Goal: Task Accomplishment & Management: Complete application form

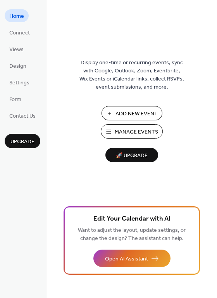
click at [151, 113] on span "Add New Event" at bounding box center [136, 114] width 42 height 8
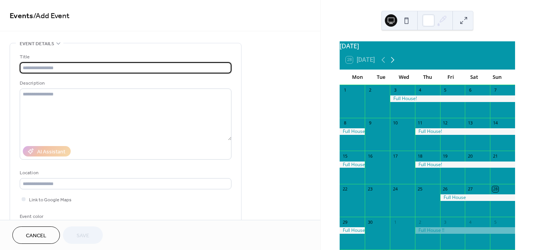
click at [395, 63] on icon at bounding box center [392, 60] width 3 height 6
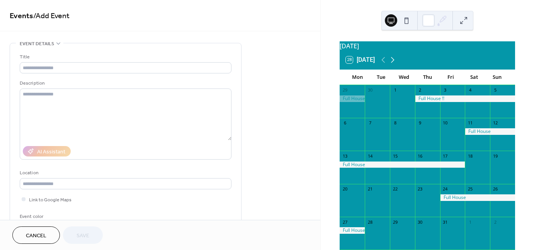
click at [395, 63] on icon at bounding box center [392, 60] width 3 height 6
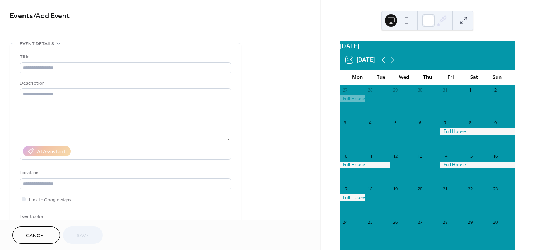
click at [382, 64] on icon at bounding box center [383, 59] width 9 height 9
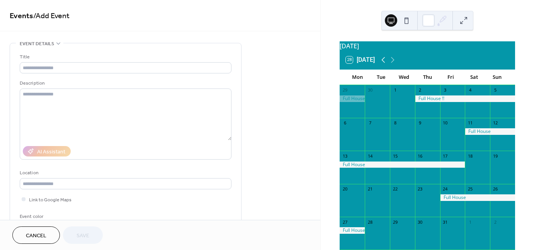
click at [382, 64] on icon at bounding box center [383, 59] width 9 height 9
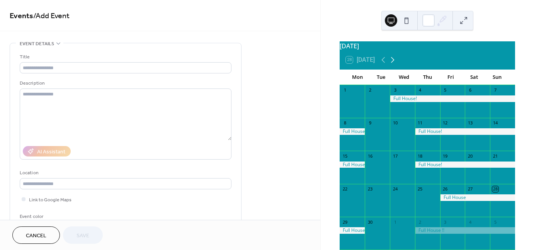
click at [394, 64] on icon at bounding box center [392, 59] width 9 height 9
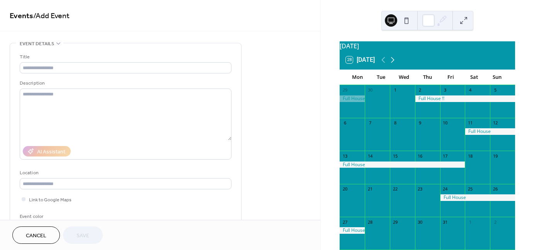
click at [394, 64] on icon at bounding box center [392, 59] width 9 height 9
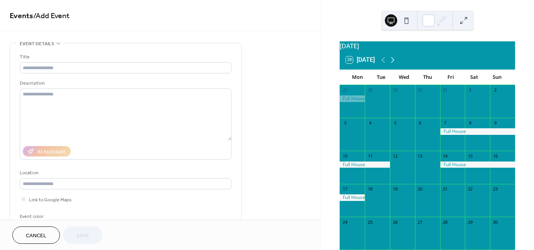
click at [394, 64] on icon at bounding box center [392, 59] width 9 height 9
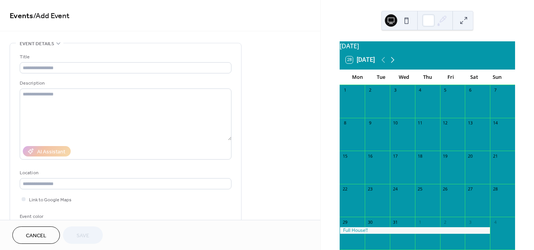
click at [394, 64] on icon at bounding box center [392, 59] width 9 height 9
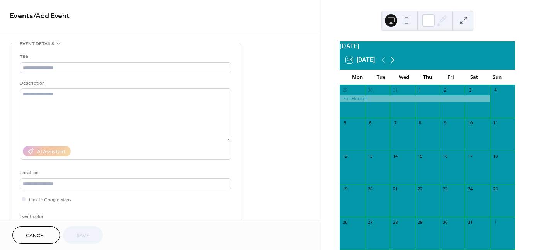
click at [394, 64] on icon at bounding box center [392, 59] width 9 height 9
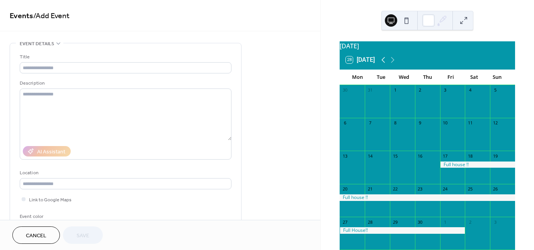
click at [384, 65] on icon at bounding box center [383, 59] width 9 height 9
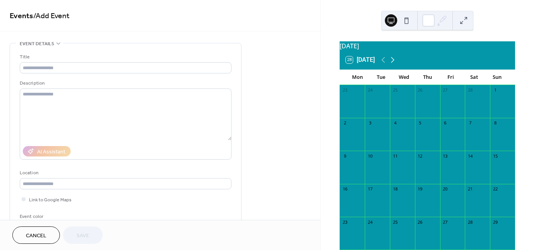
click at [396, 64] on icon at bounding box center [392, 59] width 9 height 9
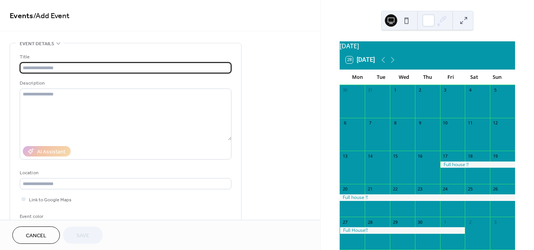
click at [59, 67] on input "text" at bounding box center [126, 67] width 212 height 11
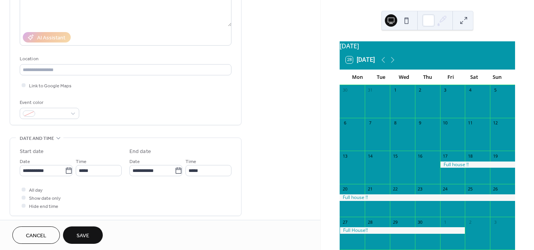
scroll to position [116, 0]
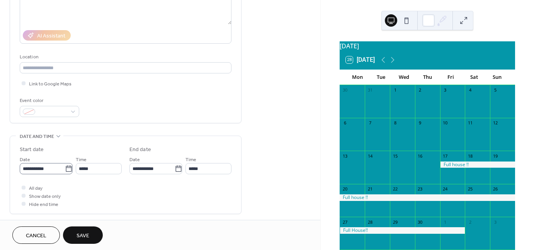
type input "**********"
click at [70, 171] on icon at bounding box center [69, 169] width 8 height 8
click at [65, 171] on input "**********" at bounding box center [42, 168] width 45 height 11
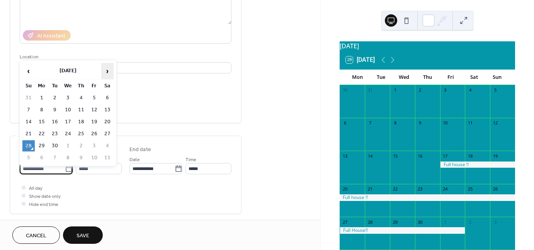
click at [106, 75] on span "›" at bounding box center [108, 70] width 12 height 15
click at [107, 75] on span "›" at bounding box center [108, 70] width 12 height 15
click at [108, 72] on span "›" at bounding box center [108, 70] width 12 height 15
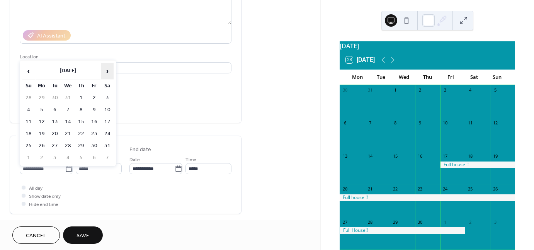
click at [108, 72] on span "›" at bounding box center [108, 70] width 12 height 15
click at [94, 95] on td "3" at bounding box center [94, 97] width 12 height 11
type input "**********"
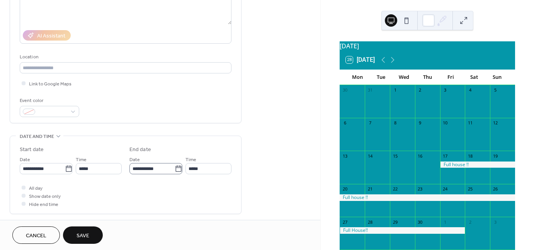
click at [179, 171] on icon at bounding box center [179, 169] width 8 height 8
click at [175, 171] on input "**********" at bounding box center [152, 168] width 45 height 11
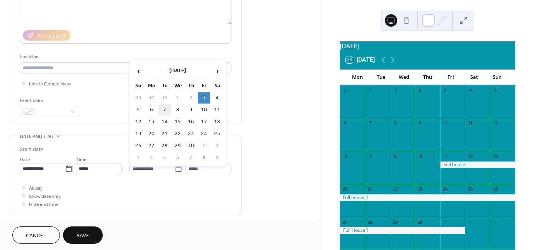
click at [162, 107] on td "7" at bounding box center [165, 109] width 12 height 11
type input "**********"
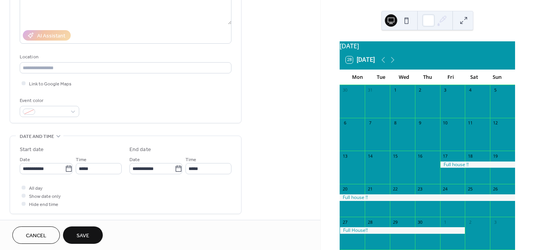
click at [97, 230] on button "Save" at bounding box center [83, 235] width 40 height 17
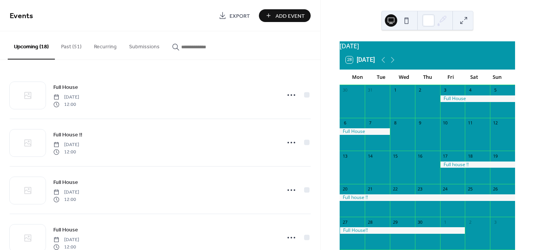
click at [274, 17] on button "Add Event" at bounding box center [285, 15] width 52 height 13
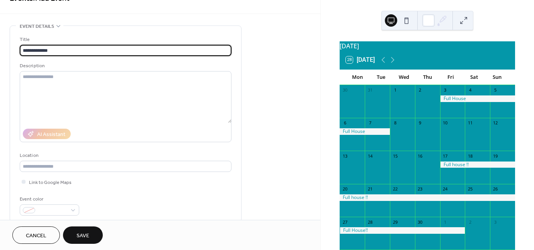
scroll to position [116, 0]
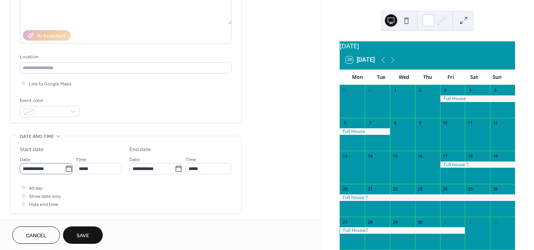
type input "**********"
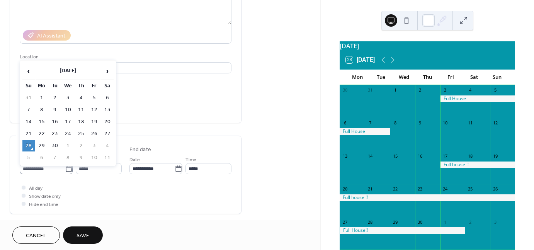
click at [67, 169] on icon at bounding box center [69, 169] width 8 height 8
click at [65, 169] on input "**********" at bounding box center [42, 168] width 45 height 11
click at [110, 68] on span "›" at bounding box center [108, 70] width 12 height 15
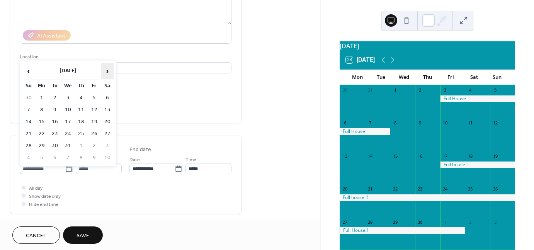
click at [110, 68] on span "›" at bounding box center [108, 70] width 12 height 15
drag, startPoint x: 83, startPoint y: 130, endPoint x: 70, endPoint y: 117, distance: 18.1
click at [70, 117] on td "11" at bounding box center [68, 121] width 12 height 11
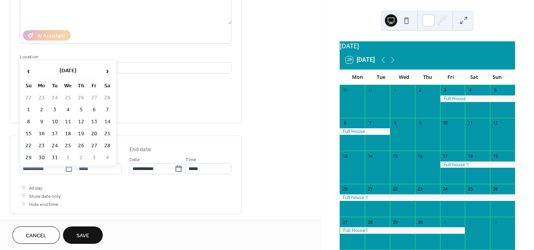
type input "**********"
click at [68, 167] on icon at bounding box center [69, 169] width 8 height 8
click at [65, 167] on input "**********" at bounding box center [42, 168] width 45 height 11
click at [104, 72] on span "›" at bounding box center [108, 70] width 12 height 15
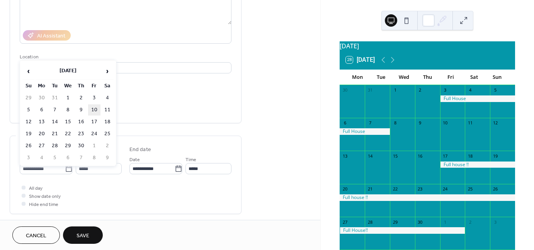
click at [91, 109] on td "10" at bounding box center [94, 109] width 12 height 11
type input "**********"
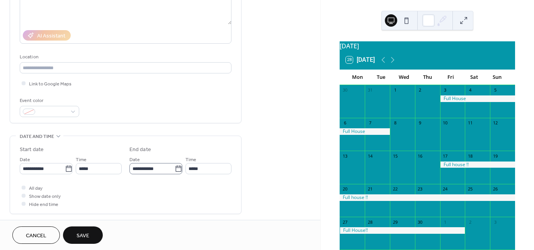
click at [179, 169] on icon at bounding box center [179, 168] width 6 height 6
click at [175, 169] on input "**********" at bounding box center [152, 168] width 45 height 11
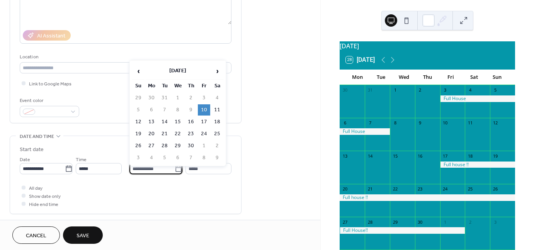
click at [166, 122] on td "14" at bounding box center [165, 121] width 12 height 11
type input "**********"
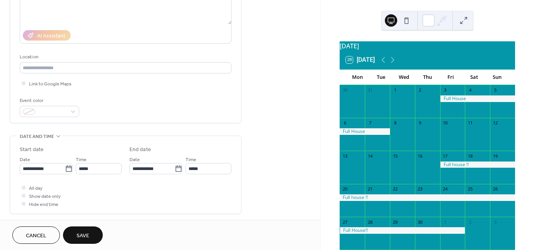
click at [74, 230] on button "Save" at bounding box center [83, 235] width 40 height 17
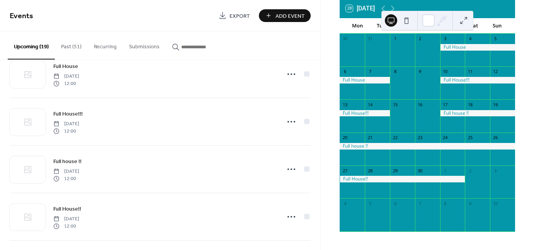
scroll to position [387, 0]
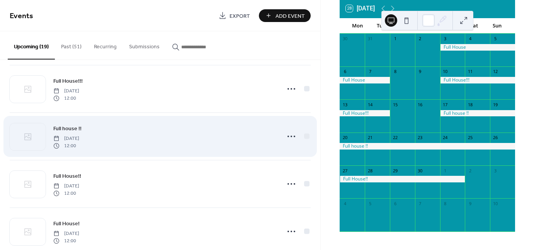
click at [83, 132] on div "Full house !! [DATE] 12:00" at bounding box center [164, 136] width 223 height 25
click at [79, 139] on span "[DATE]" at bounding box center [66, 138] width 26 height 7
click at [286, 134] on icon at bounding box center [291, 136] width 12 height 12
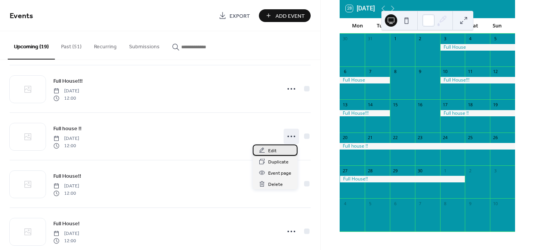
click at [273, 147] on span "Edit" at bounding box center [272, 151] width 9 height 8
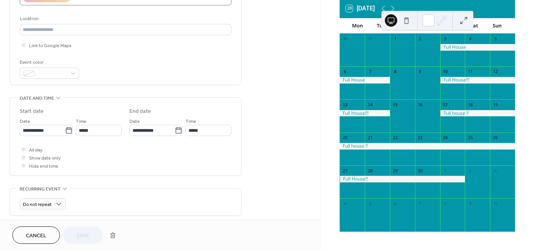
scroll to position [155, 0]
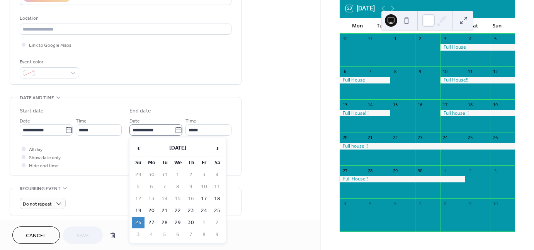
click at [175, 128] on icon at bounding box center [179, 130] width 8 height 8
click at [175, 128] on input "**********" at bounding box center [152, 129] width 45 height 11
click at [221, 210] on td "25" at bounding box center [217, 210] width 12 height 11
type input "**********"
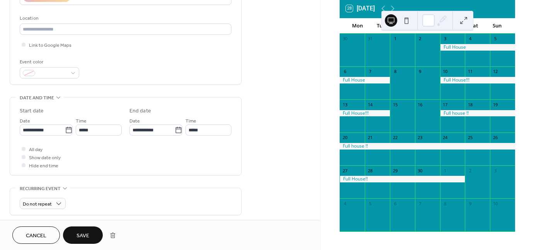
click at [80, 233] on span "Save" at bounding box center [83, 236] width 13 height 8
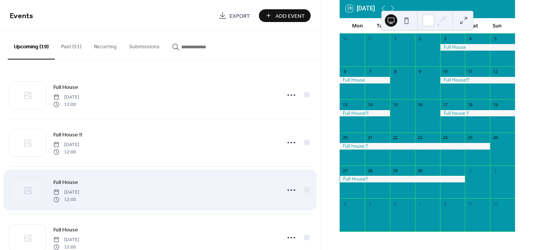
drag, startPoint x: 229, startPoint y: 155, endPoint x: 191, endPoint y: 184, distance: 46.9
click at [191, 184] on div "Full House [DATE] 12:00" at bounding box center [164, 190] width 223 height 25
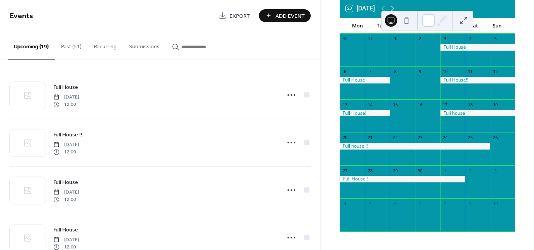
click at [394, 6] on icon at bounding box center [392, 8] width 9 height 9
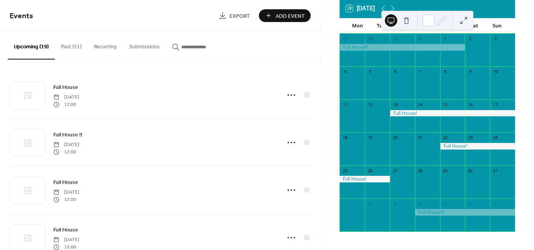
click at [326, 73] on div "[DATE] 28 [DATE] Mon Tue Wed Thu Fri Sat Sun 27 28 29 30 1 2 3 4 5 6 7 8 9 10 1…" at bounding box center [427, 125] width 213 height 250
click at [394, 9] on icon at bounding box center [392, 8] width 9 height 9
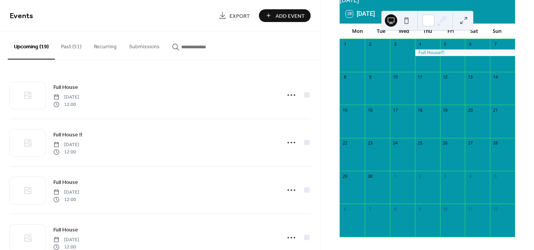
scroll to position [56, 0]
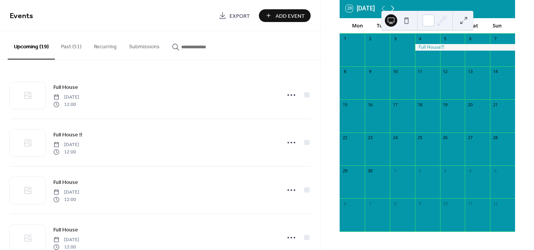
click at [393, 5] on icon at bounding box center [392, 8] width 9 height 9
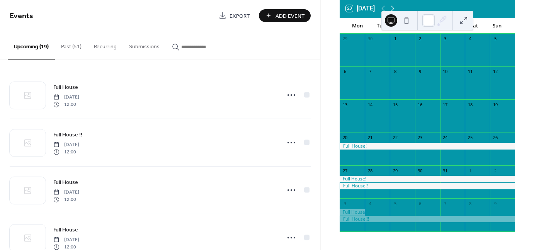
click at [393, 5] on icon at bounding box center [392, 8] width 9 height 9
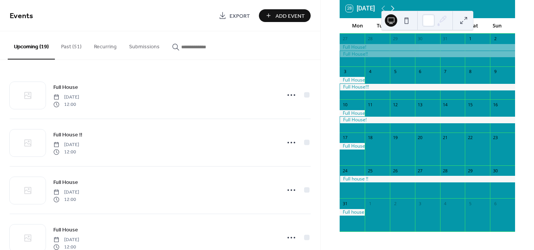
click at [393, 5] on icon at bounding box center [392, 8] width 9 height 9
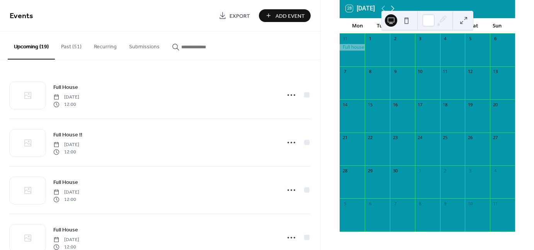
click at [394, 5] on icon at bounding box center [392, 8] width 9 height 9
click at [383, 7] on icon at bounding box center [383, 8] width 9 height 9
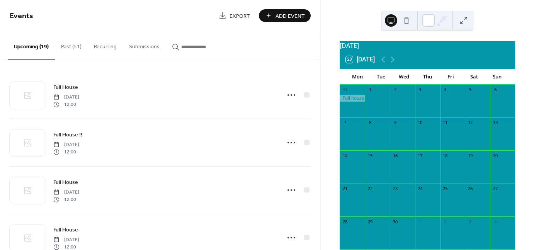
scroll to position [0, 0]
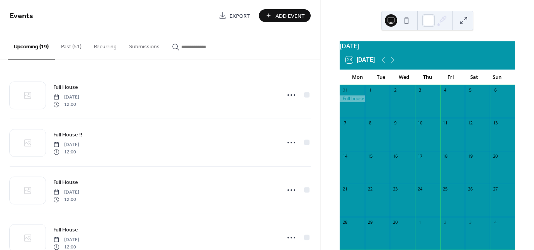
click at [334, 130] on div "[DATE] 28 [DATE] Mon Tue Wed Thu Fri Sat Sun 31 1 2 3 4 5 6 7 8 9 10 11 12 13 1…" at bounding box center [427, 165] width 189 height 248
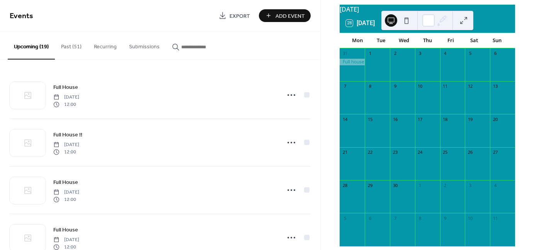
scroll to position [39, 0]
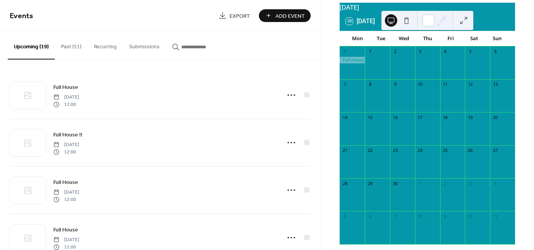
click at [445, 75] on div at bounding box center [452, 67] width 25 height 20
click at [449, 65] on div at bounding box center [452, 67] width 25 height 20
click at [448, 65] on div at bounding box center [452, 67] width 25 height 20
